Goal: Task Accomplishment & Management: Manage account settings

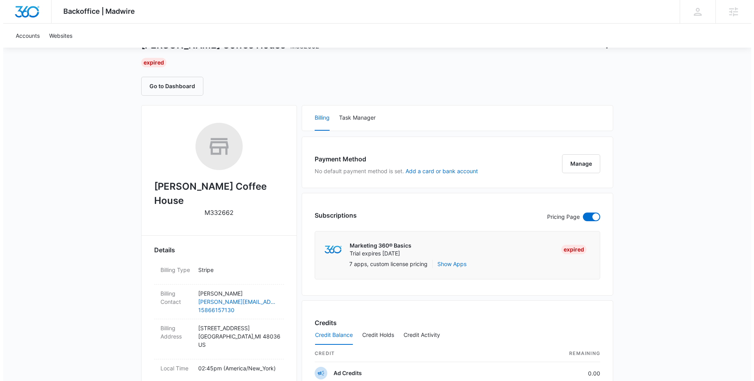
scroll to position [53, 0]
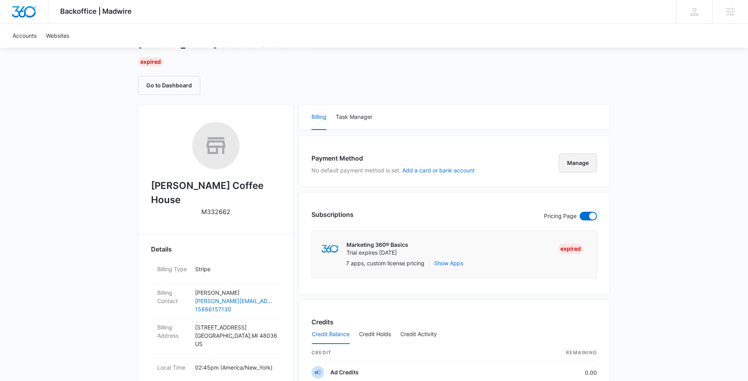
click at [581, 168] on button "Manage" at bounding box center [578, 162] width 38 height 19
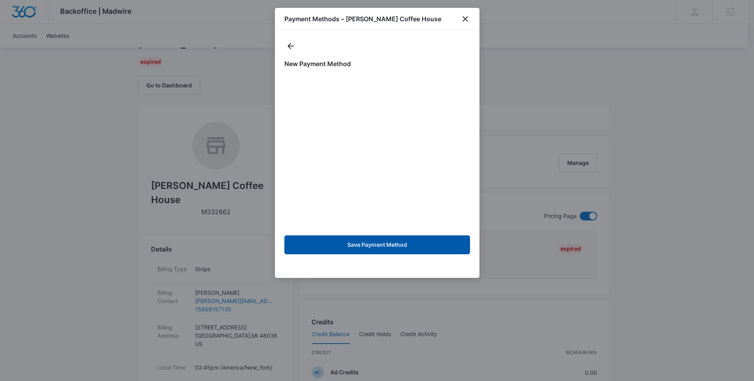
click at [383, 245] on button "Save Payment Method" at bounding box center [377, 244] width 186 height 19
